Goal: Task Accomplishment & Management: Manage account settings

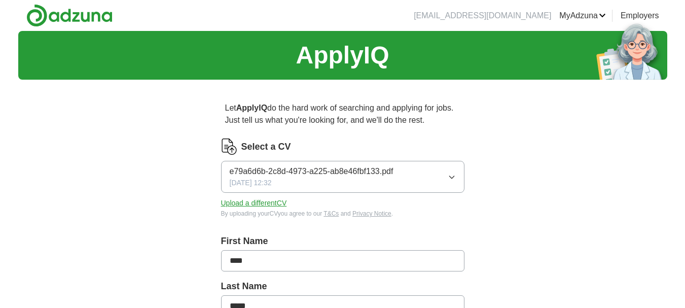
click at [448, 177] on icon "button" at bounding box center [452, 177] width 8 height 8
click at [453, 176] on icon "button" at bounding box center [452, 177] width 8 height 8
click at [240, 203] on button "Upload a different CV" at bounding box center [254, 203] width 66 height 11
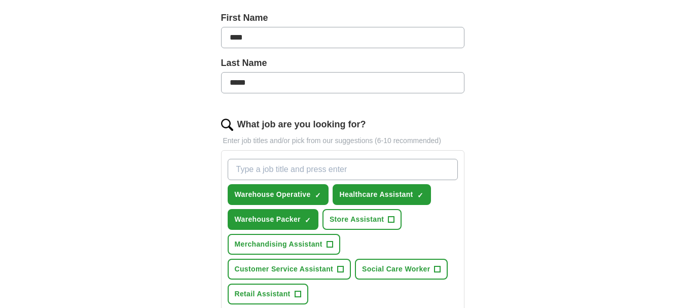
scroll to position [243, 0]
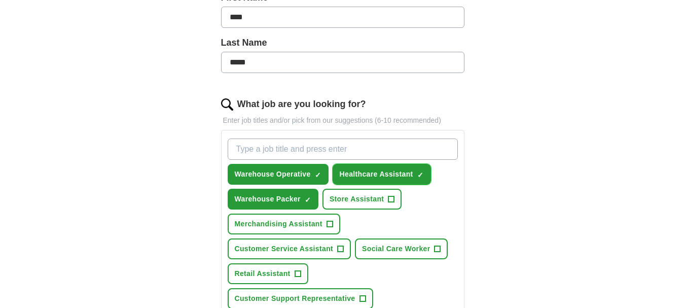
click at [0, 0] on span "×" at bounding box center [0, 0] width 0 height 0
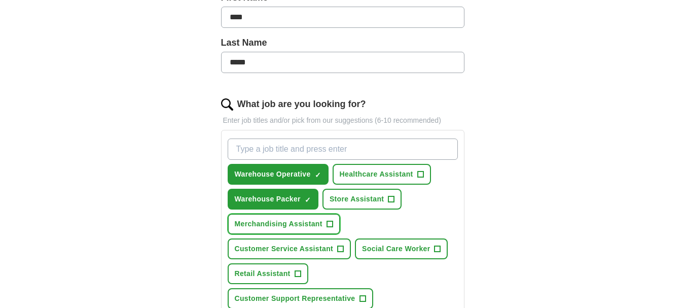
click at [328, 221] on span "+" at bounding box center [330, 224] width 6 height 8
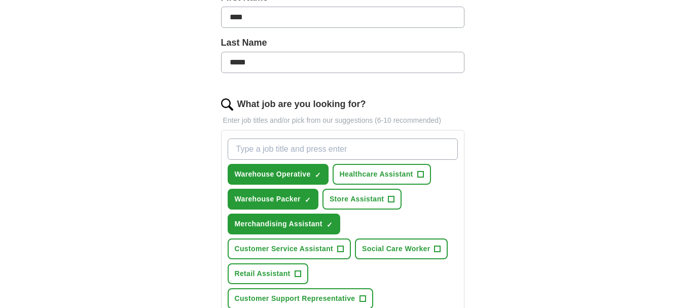
click at [493, 231] on div "Let ApplyIQ do the hard work of searching and applying for jobs. Just tell us w…" at bounding box center [343, 236] width 325 height 785
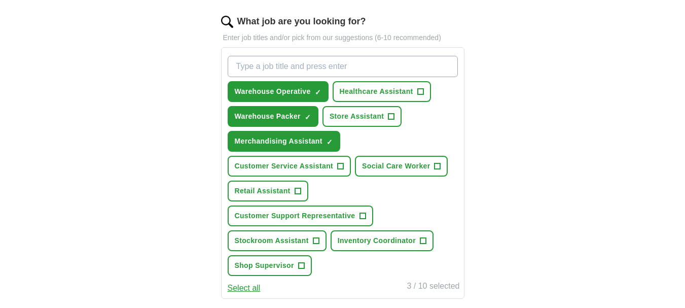
scroll to position [345, 0]
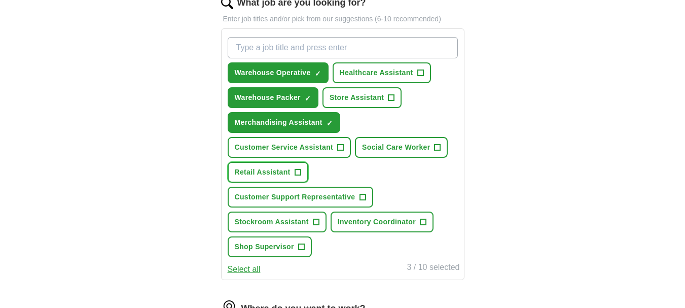
click at [298, 170] on span "+" at bounding box center [298, 172] width 6 height 8
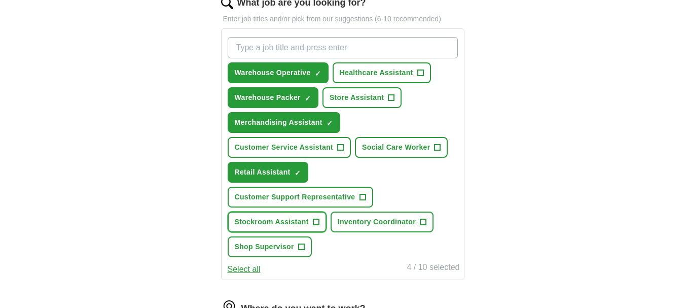
click at [317, 220] on span "+" at bounding box center [316, 222] width 6 height 8
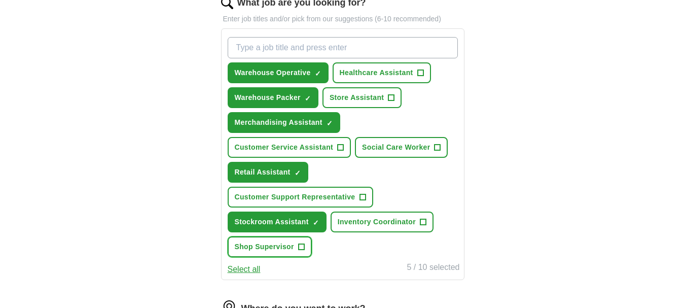
click at [302, 245] on span "+" at bounding box center [301, 247] width 6 height 8
click at [561, 224] on div "ApplyIQ Let ApplyIQ do the hard work of searching and applying for jobs. Just t…" at bounding box center [342, 107] width 649 height 842
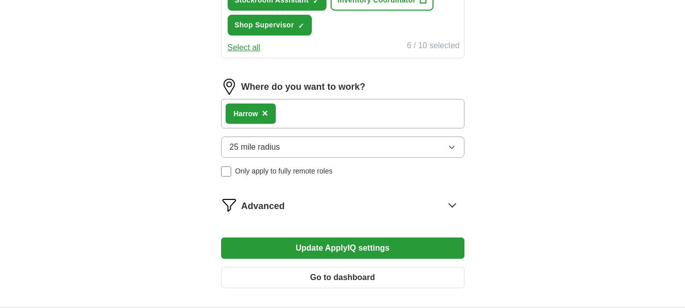
scroll to position [568, 0]
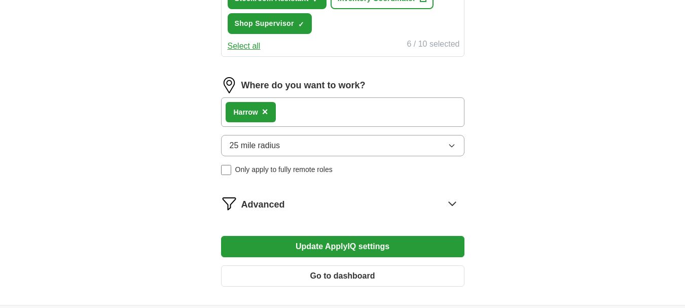
click at [340, 242] on button "Update ApplyIQ settings" at bounding box center [342, 246] width 243 height 21
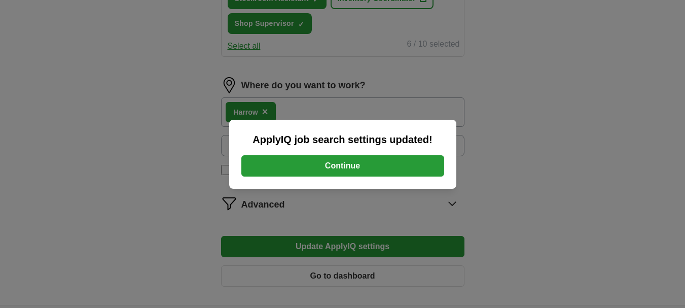
click at [333, 159] on button "Continue" at bounding box center [342, 165] width 203 height 21
